Goal: Find specific page/section: Find specific page/section

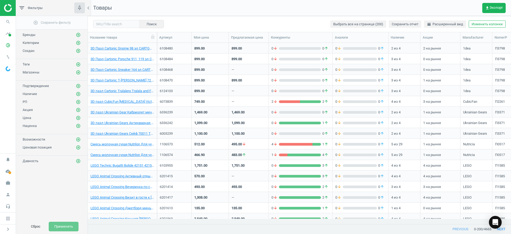
scroll to position [171, 418]
click at [110, 26] on input "text" at bounding box center [116, 24] width 47 height 8
paste input "6200484"
type input "6200484"
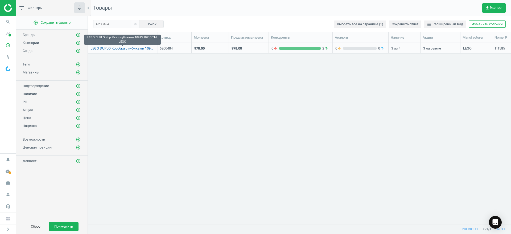
click at [131, 48] on link "LEGO DUPLO Коробка с кубиками 10913 10913 TM: LEGO" at bounding box center [122, 48] width 64 height 5
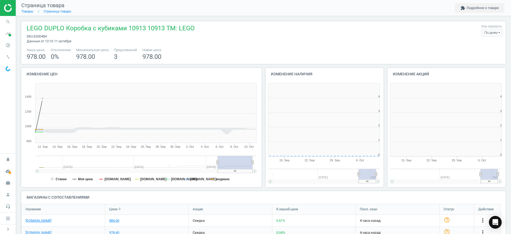
scroll to position [117, 127]
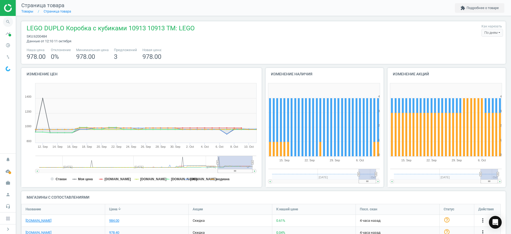
click at [9, 22] on icon "search" at bounding box center [8, 22] width 10 height 10
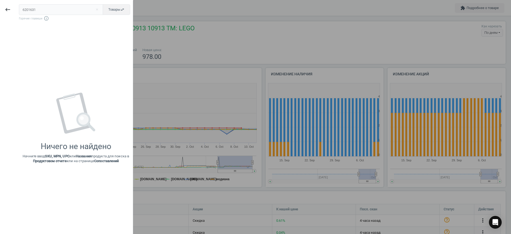
type input "6201631"
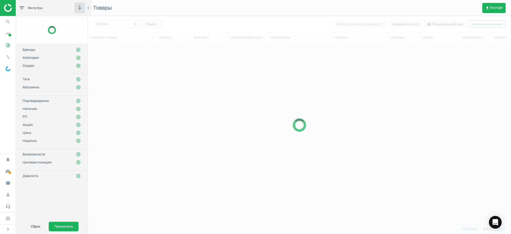
scroll to position [171, 418]
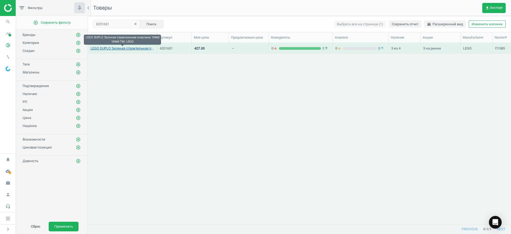
click at [122, 49] on link "LEGO DUPLO Зеленая строительная пластина 10460 10460 TM: LEGO" at bounding box center [122, 48] width 64 height 5
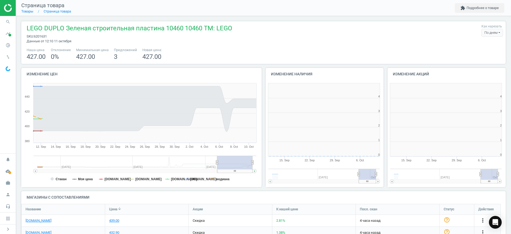
scroll to position [117, 127]
